Goal: Transaction & Acquisition: Obtain resource

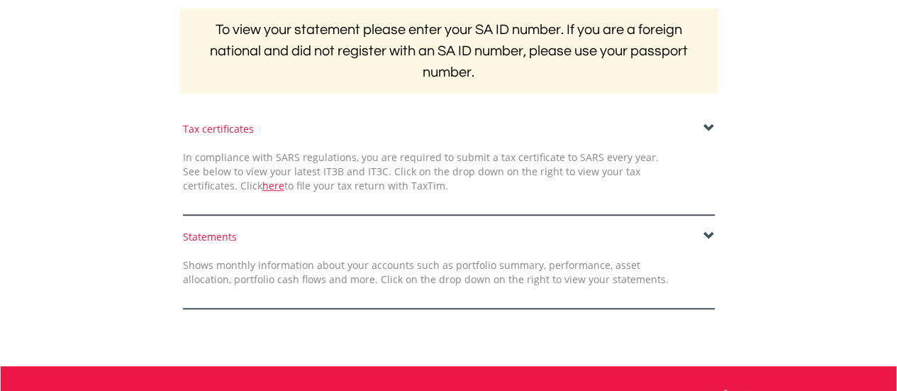
scroll to position [291, 0]
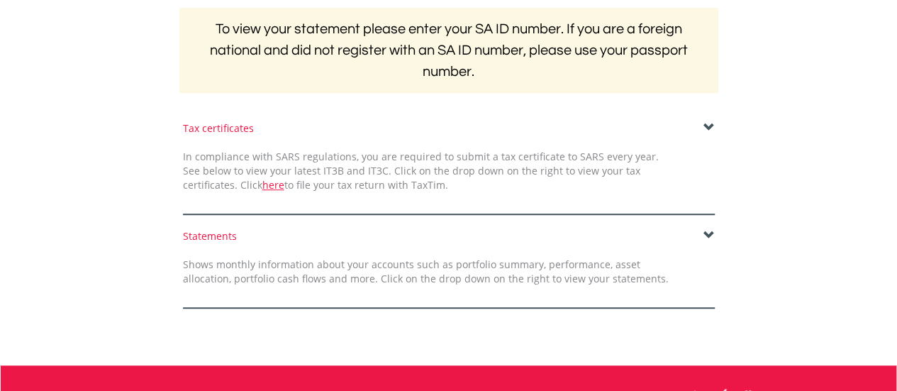
click at [706, 233] on span at bounding box center [709, 235] width 11 height 11
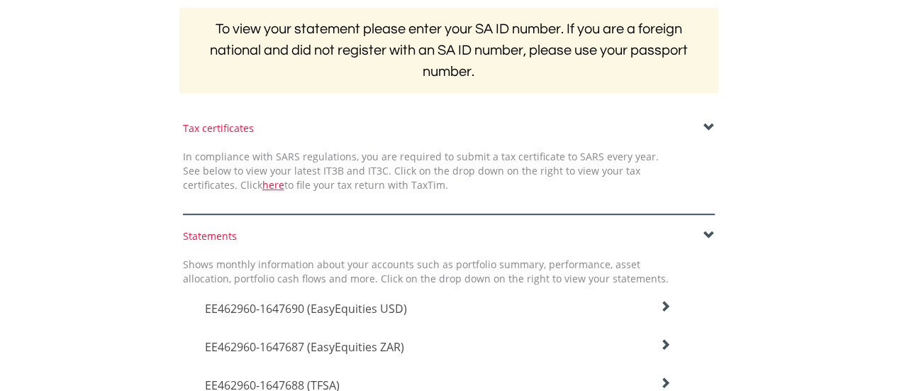
click at [663, 309] on icon at bounding box center [665, 306] width 11 height 11
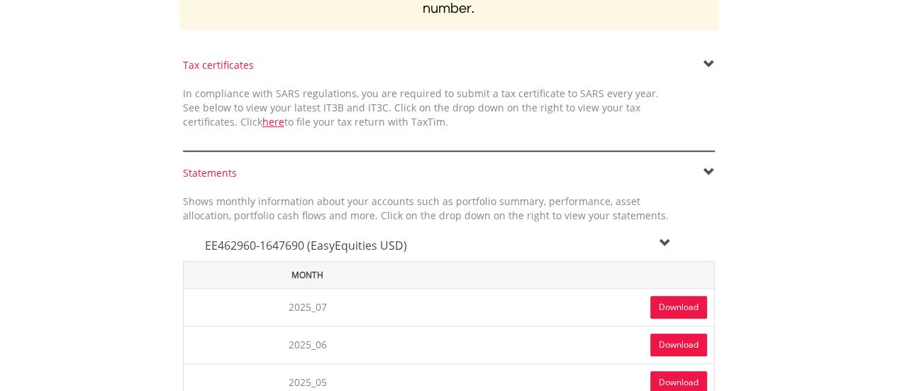
scroll to position [355, 0]
click at [668, 304] on link "Download" at bounding box center [679, 306] width 57 height 23
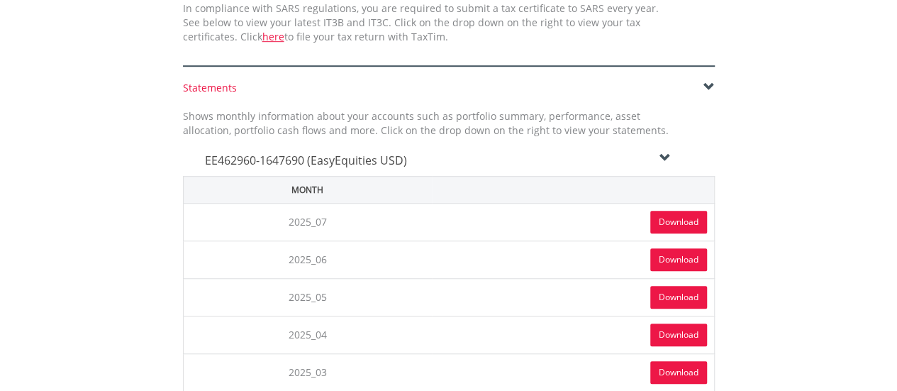
scroll to position [448, 0]
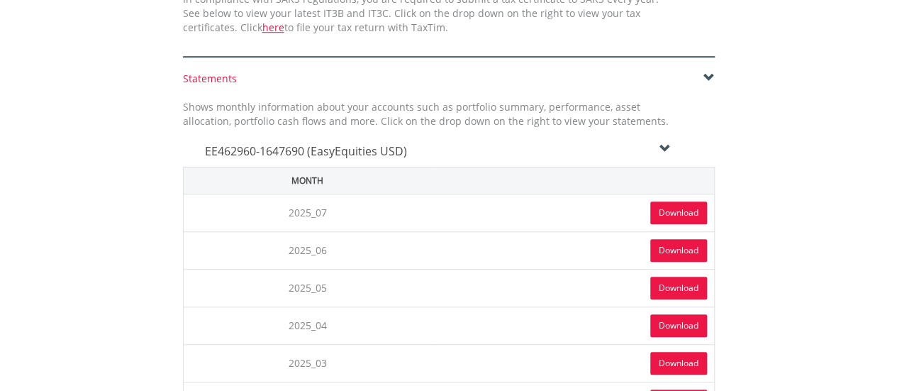
click at [661, 148] on icon at bounding box center [665, 148] width 11 height 11
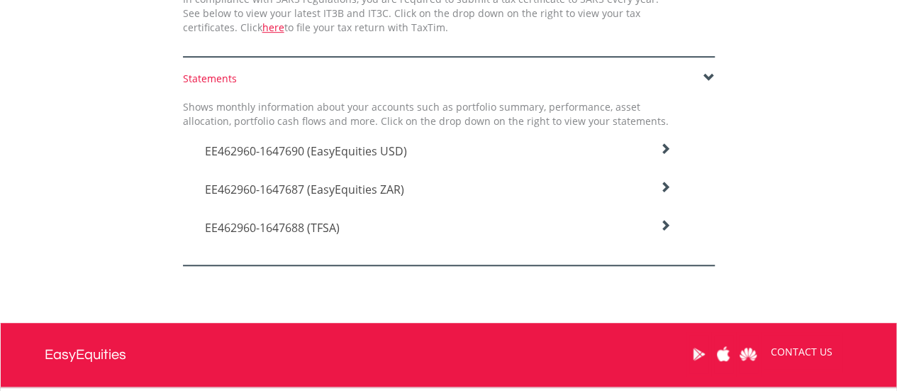
click at [666, 155] on icon at bounding box center [665, 148] width 11 height 11
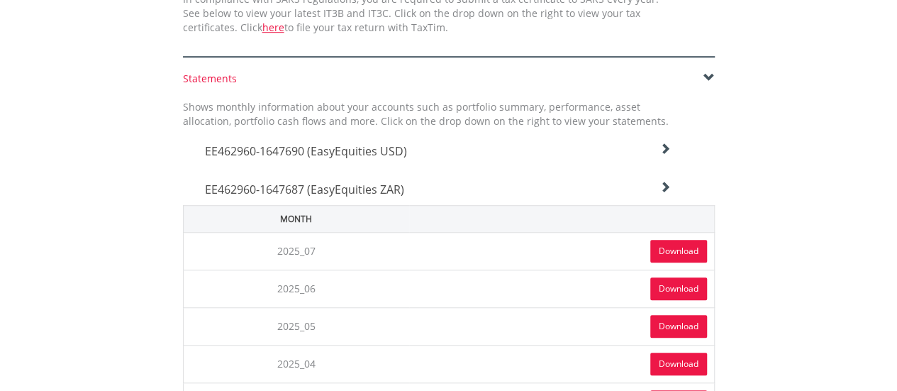
click at [665, 252] on link "Download" at bounding box center [679, 251] width 57 height 23
click at [663, 155] on icon at bounding box center [665, 148] width 11 height 11
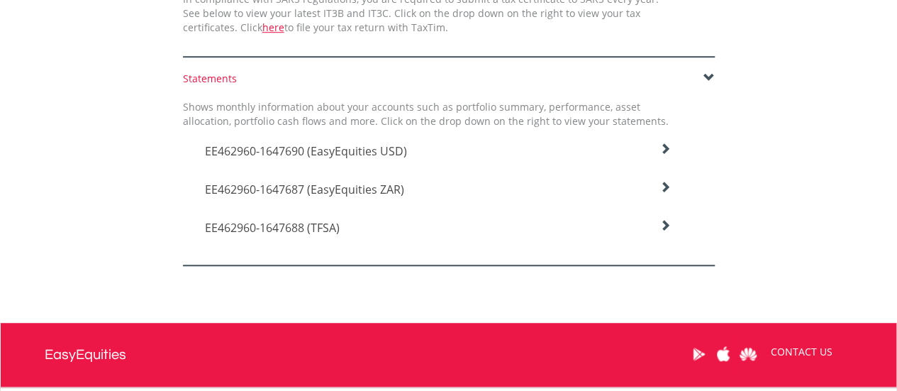
click at [660, 155] on icon at bounding box center [665, 148] width 11 height 11
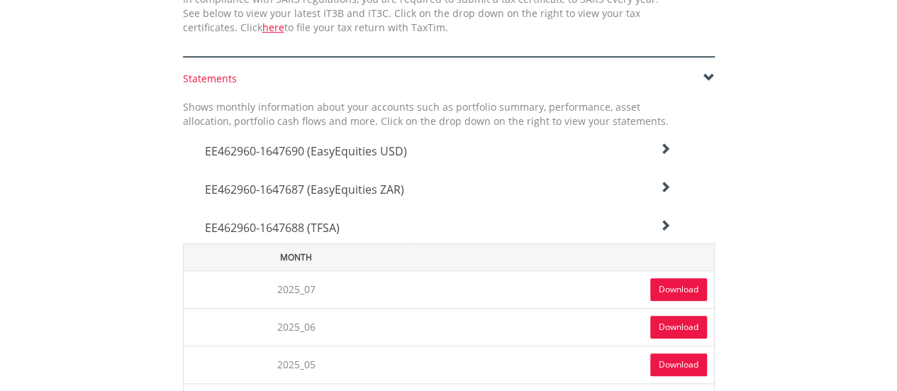
click at [663, 280] on link "Download" at bounding box center [679, 289] width 57 height 23
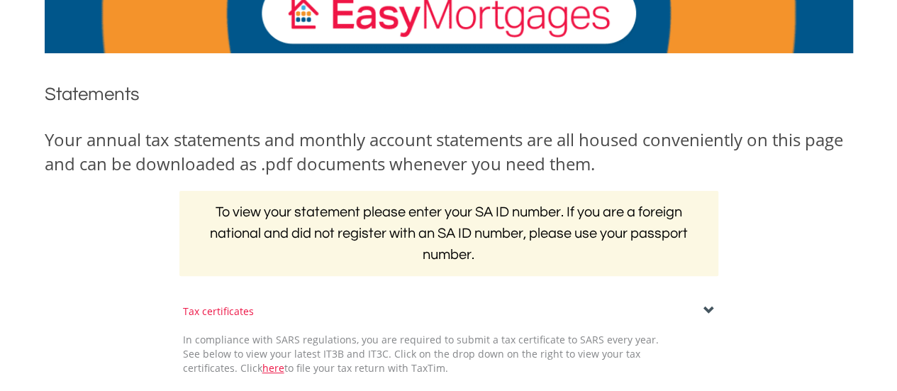
scroll to position [0, 0]
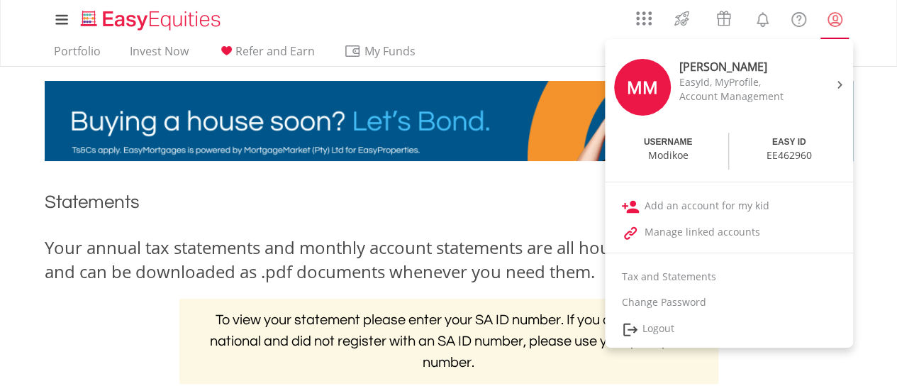
click at [839, 25] on lord-icon "My Profile" at bounding box center [836, 20] width 18 height 18
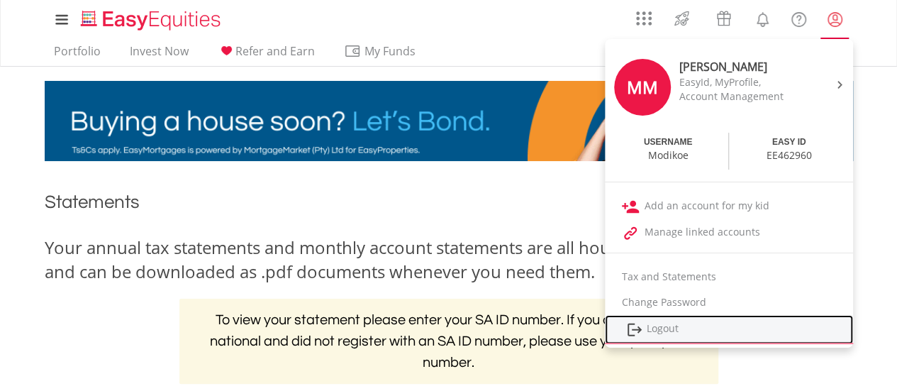
click at [665, 328] on link "Logout" at bounding box center [729, 329] width 248 height 29
